Goal: Find specific page/section: Find specific page/section

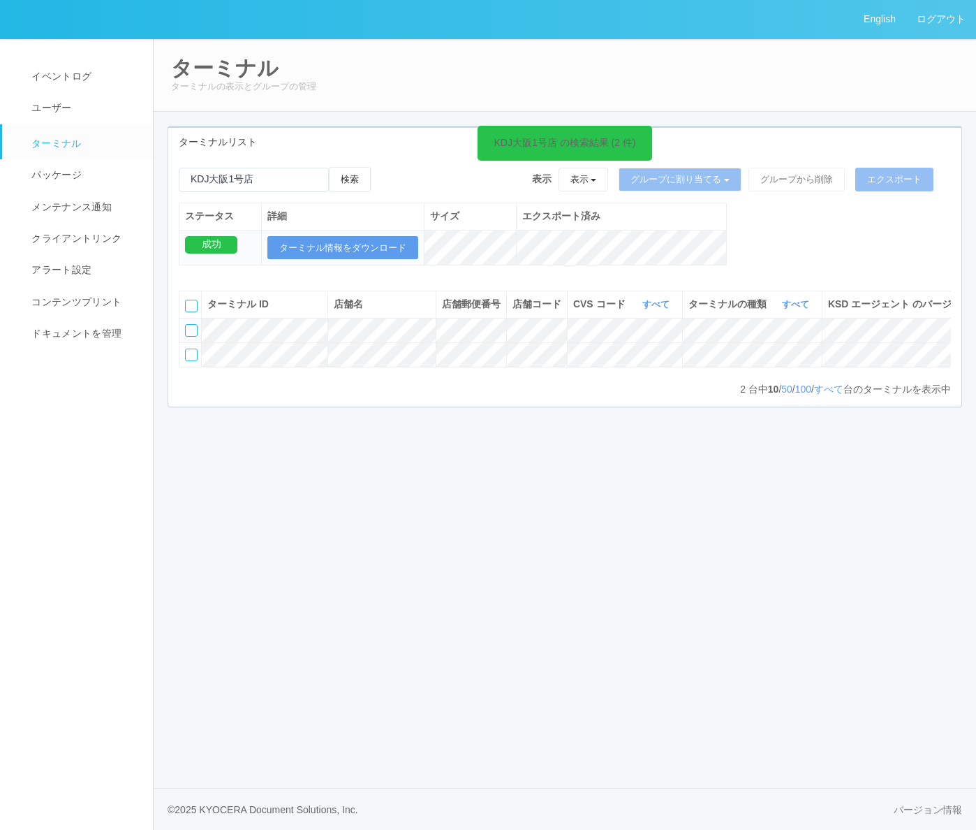
click at [250, 396] on div "2 台中 10 / 50 / 100 / すべて 台のターミナルを表示中 « ‹ 1 › »" at bounding box center [565, 389] width 772 height 14
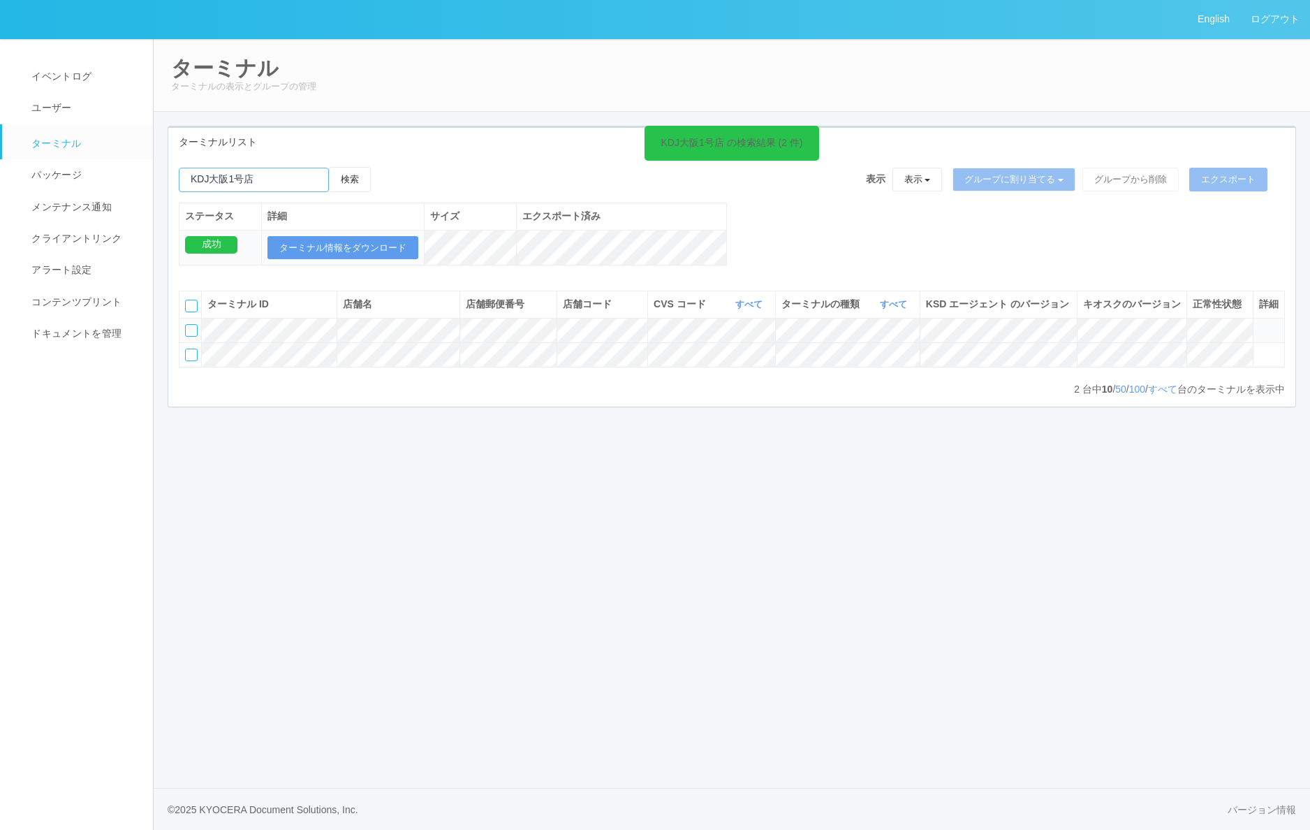
drag, startPoint x: 274, startPoint y: 181, endPoint x: 164, endPoint y: 185, distance: 110.4
click at [164, 185] on div "ターミナルリスト KDJ大阪1号店 の検索結果 (2 件) 検索 表示 表示 すべてのターミナル Test new empty group Terminal …" at bounding box center [732, 274] width 1150 height 296
paste input "KD_02-0A-48-25-8E-73"
click at [347, 177] on button "検索" at bounding box center [350, 179] width 42 height 25
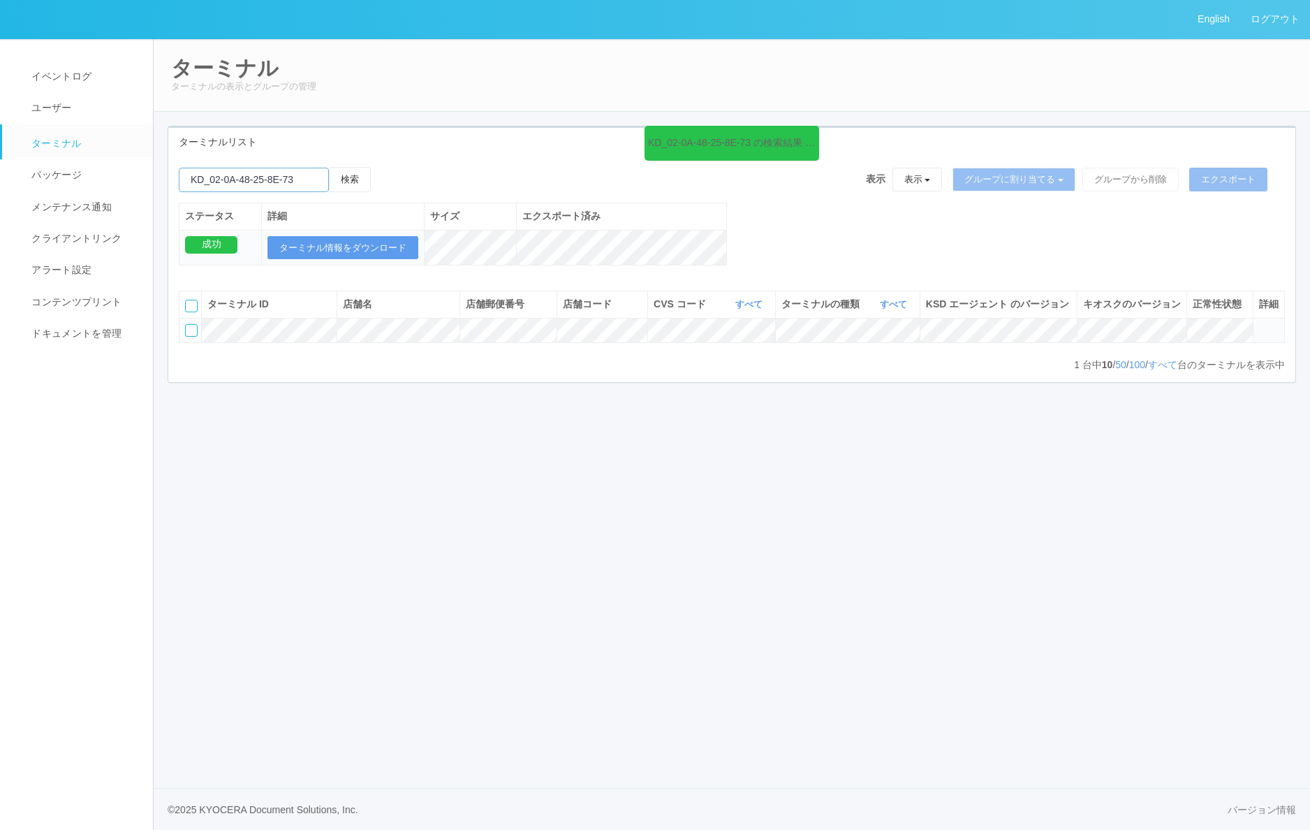
click at [287, 191] on input "emailSearch" at bounding box center [254, 180] width 150 height 24
paste input "KDJ大阪1号店"
type input "KDJ大阪1号店"
click at [365, 185] on button "検索" at bounding box center [350, 179] width 42 height 25
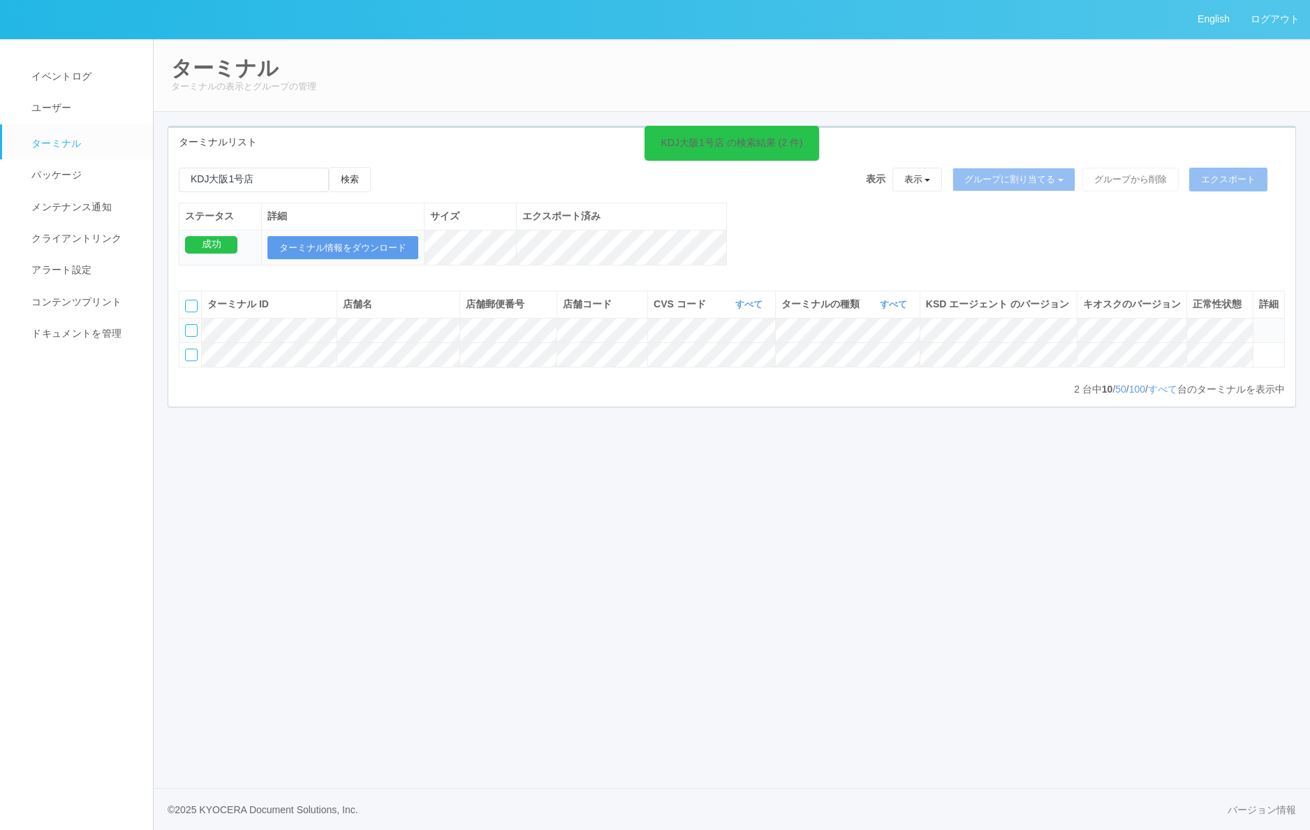
click at [237, 504] on div "English ログアウト イベントログ ユーザー ターミナル パッケージ メンテナンス通知 クライアントリンク アラート設定 コンテンツプリント ドキュメン…" at bounding box center [655, 415] width 1310 height 830
click at [815, 137] on icon at bounding box center [816, 134] width 2 height 11
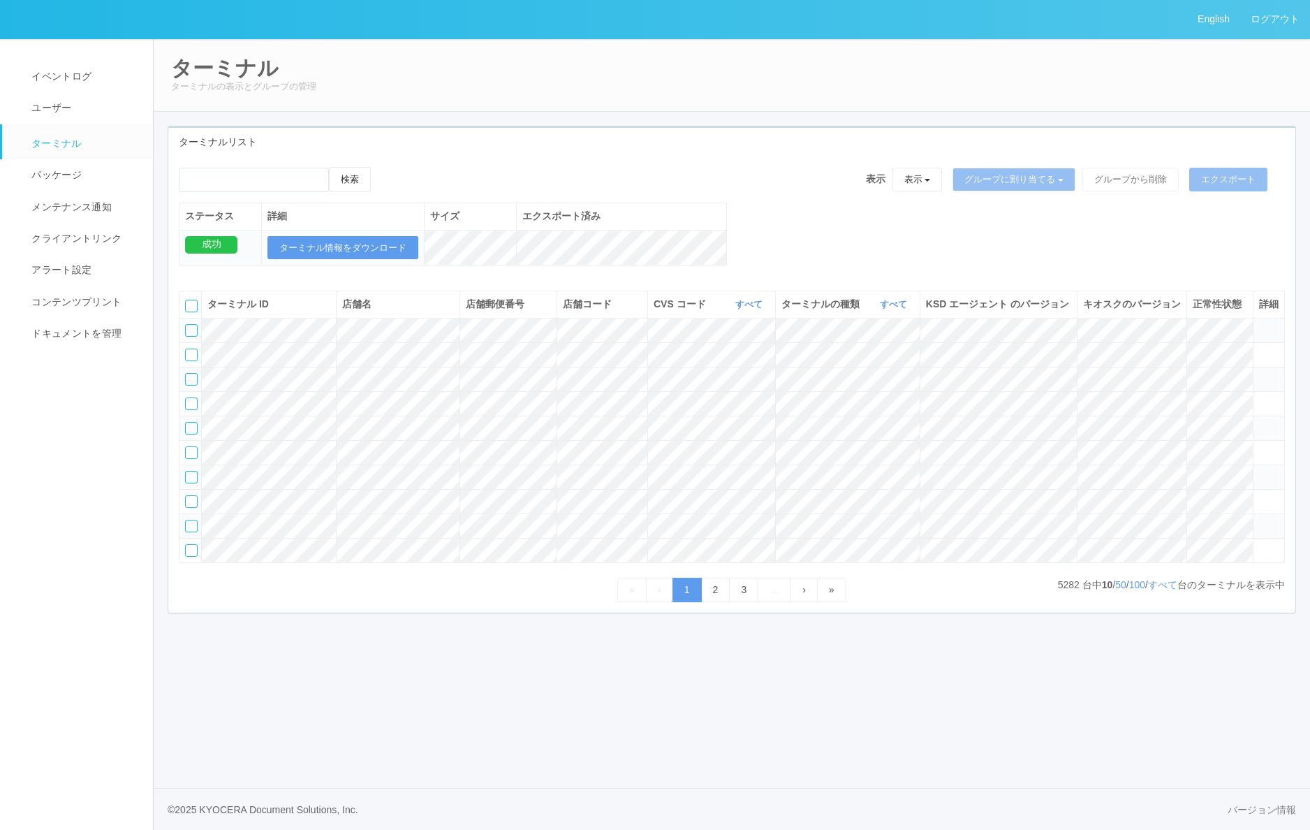
click at [75, 391] on nav "イベントログ ユーザー ターミナル パッケージ メンテナンス通知 クライアントリンク アラート設定 コンテンツプリント ドキュメントを管理" at bounding box center [83, 433] width 166 height 791
click at [234, 177] on input "emailSearch" at bounding box center [254, 180] width 150 height 24
type input "KDJ大阪1号店"
click at [367, 179] on button "検索" at bounding box center [350, 179] width 42 height 25
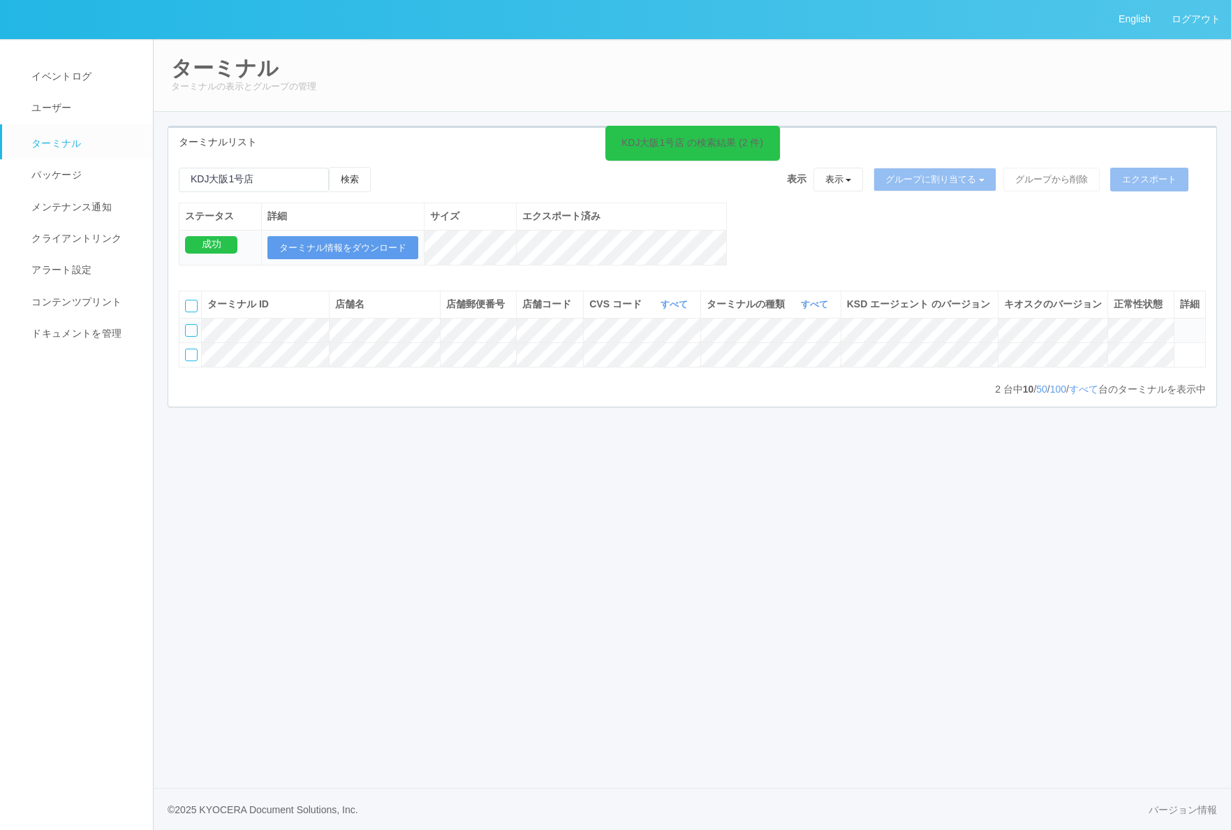
click at [240, 515] on div "English ログアウト イベントログ ユーザー ターミナル パッケージ メンテナンス通知 クライアントリンク アラート設定 コンテンツプリント ドキュメン…" at bounding box center [615, 415] width 1231 height 830
click at [976, 732] on div "English ログアウト イベントログ ユーザー ターミナル パッケージ メンテナンス通知 クライアントリンク アラート設定 コンテンツプリント ドキュメン…" at bounding box center [615, 415] width 1231 height 830
click at [582, 605] on div "English ログアウト イベントログ ユーザー ターミナル パッケージ メンテナンス通知 クライアントリンク アラート設定 コンテンツプリント ドキュメン…" at bounding box center [615, 415] width 1231 height 830
click at [464, 666] on div "English ログアウト イベントログ ユーザー ターミナル パッケージ メンテナンス通知 クライアントリンク アラート設定 コンテンツプリント ドキュメン…" at bounding box center [615, 415] width 1231 height 830
click at [352, 747] on div "English ログアウト イベントログ ユーザー ターミナル パッケージ メンテナンス通知 クライアントリンク アラート設定 コンテンツプリント ドキュメン…" at bounding box center [615, 415] width 1231 height 830
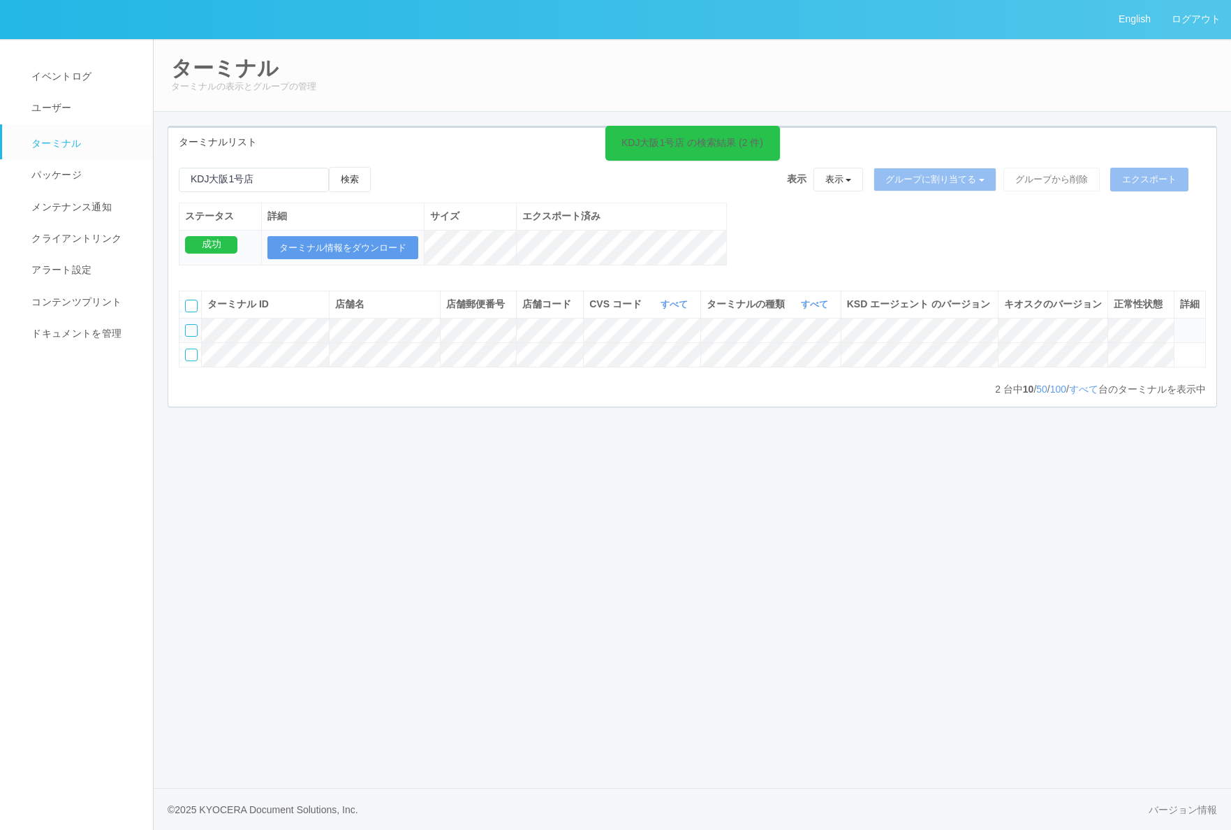
click at [601, 647] on div "English ログアウト イベントログ ユーザー ターミナル パッケージ メンテナンス通知 クライアントリンク アラート設定 コンテンツプリント ドキュメン…" at bounding box center [615, 415] width 1231 height 830
click at [795, 776] on div "English ログアウト イベントログ ユーザー ターミナル パッケージ メンテナンス通知 クライアントリンク アラート設定 コンテンツプリント ドキュメン…" at bounding box center [615, 415] width 1231 height 830
drag, startPoint x: 337, startPoint y: 323, endPoint x: 360, endPoint y: 323, distance: 23.1
click at [360, 309] on span "店舗名" at bounding box center [349, 303] width 29 height 11
copy span "店舗名"
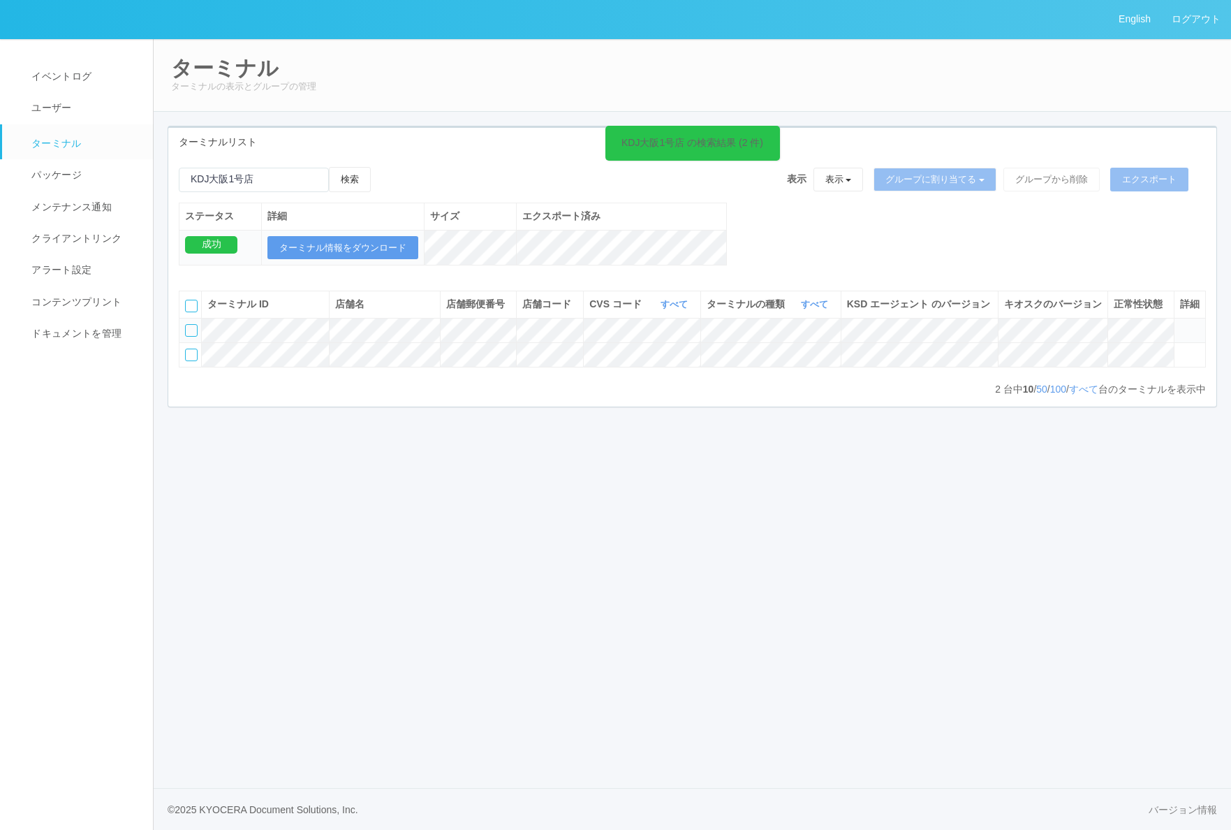
click at [478, 495] on div "English ログアウト イベントログ ユーザー ターミナル パッケージ メンテナンス通知 クライアントリンク アラート設定 コンテンツプリント ドキュメン…" at bounding box center [615, 415] width 1231 height 830
click at [277, 624] on div "English ログアウト イベントログ ユーザー ターミナル パッケージ メンテナンス通知 クライアントリンク アラート設定 コンテンツプリント ドキュメン…" at bounding box center [615, 415] width 1231 height 830
